Goal: Information Seeking & Learning: Check status

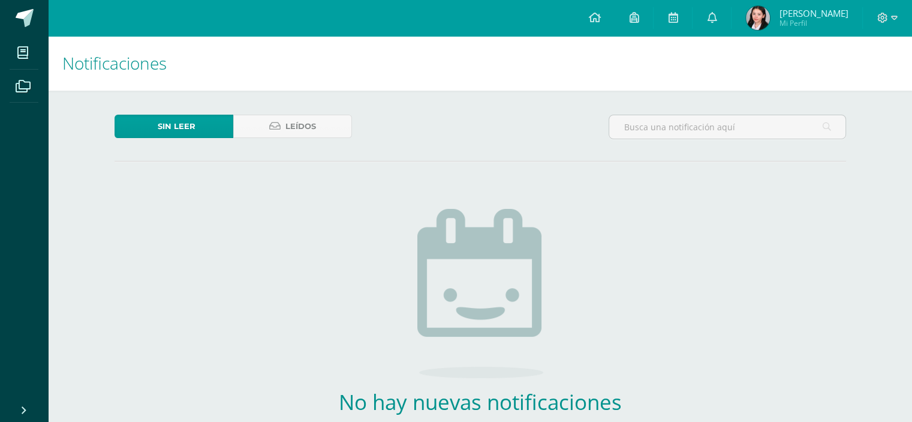
click at [362, 238] on div "No hay nuevas notificaciones ¡Felicidades! no hay nuevas notificaciones, puedes…" at bounding box center [480, 337] width 354 height 305
click at [467, 199] on div "No hay nuevas notificaciones ¡Felicidades! no hay nuevas notificaciones, puedes…" at bounding box center [480, 337] width 354 height 305
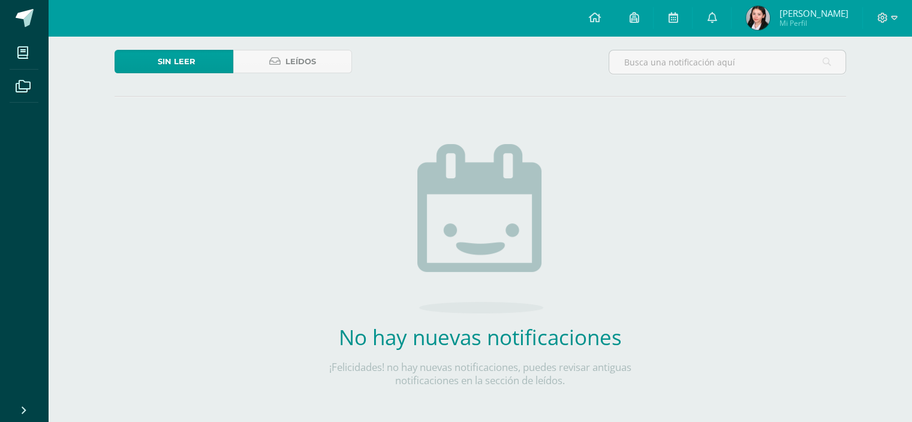
scroll to position [75, 0]
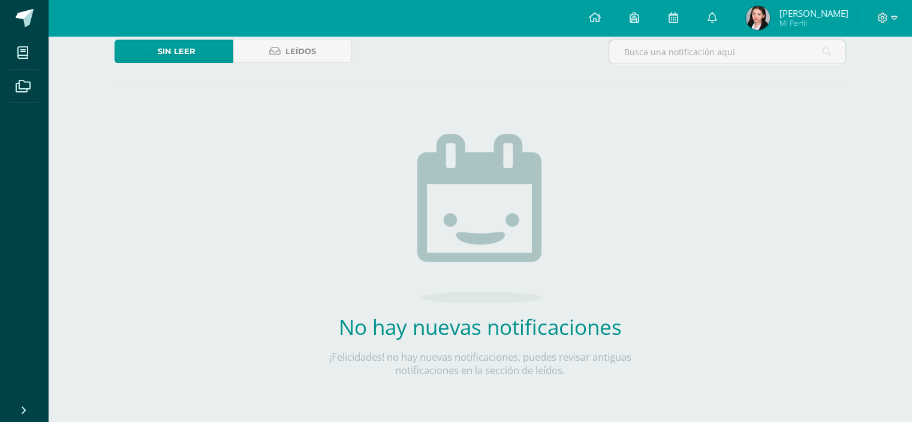
click at [876, 300] on div "Notificaciones Sin leer Leídos No hay nuevas notificaciones ¡Felicidades! no ha…" at bounding box center [480, 200] width 864 height 478
click at [344, 206] on div "No hay nuevas notificaciones ¡Felicidades! no hay nuevas notificaciones, puedes…" at bounding box center [480, 262] width 354 height 305
click at [340, 321] on h2 "No hay nuevas notificaciones" at bounding box center [480, 326] width 354 height 28
click at [200, 276] on div "Sin leer Leídos No hay nuevas notificaciones ¡Felicidades! no hay nuevas notifi…" at bounding box center [481, 227] width 780 height 423
click at [212, 290] on div "Sin leer Leídos No hay nuevas notificaciones ¡Felicidades! no hay nuevas notifi…" at bounding box center [481, 227] width 780 height 423
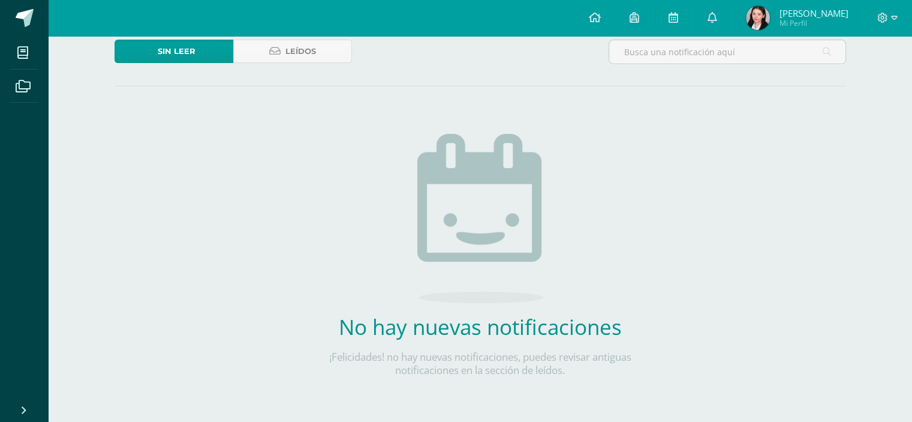
click at [463, 350] on p "¡Felicidades! no hay nuevas notificaciones, puedes revisar antiguas notificacio…" at bounding box center [480, 363] width 354 height 26
click at [415, 379] on div "No hay nuevas notificaciones ¡Felicidades! no hay nuevas notificaciones, puedes…" at bounding box center [480, 262] width 354 height 305
click at [444, 350] on p "¡Felicidades! no hay nuevas notificaciones, puedes revisar antiguas notificacio…" at bounding box center [480, 363] width 354 height 26
